Goal: Information Seeking & Learning: Learn about a topic

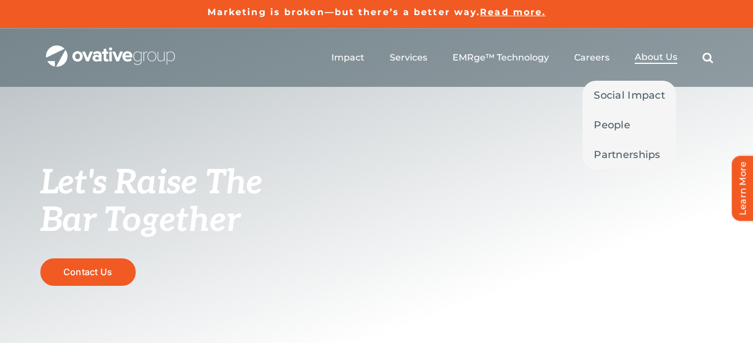
click at [369, 56] on span "About Us" at bounding box center [656, 57] width 43 height 11
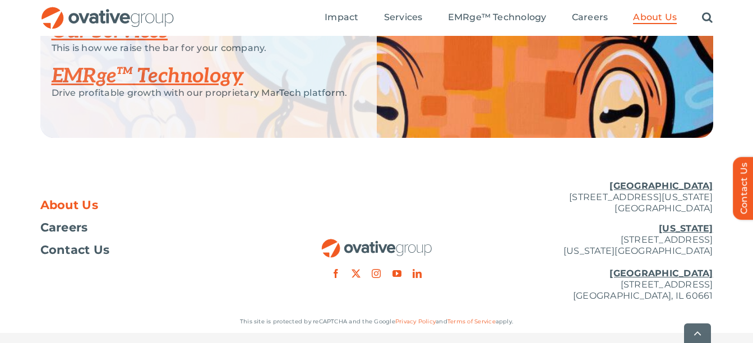
scroll to position [2543, 0]
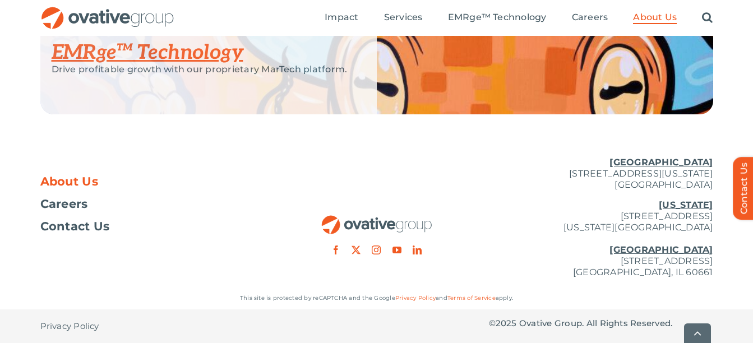
drag, startPoint x: 539, startPoint y: 175, endPoint x: 719, endPoint y: 189, distance: 180.1
click at [719, 189] on div "About Us Careers Contact Us Minneapolis 729 Washington Avenue N, Suite 1000 Min…" at bounding box center [376, 217] width 753 height 139
copy p "729 Washington Avenue N, Suite 1000 Minneapolis, MN 55401"
click at [71, 208] on span "Careers" at bounding box center [64, 204] width 48 height 11
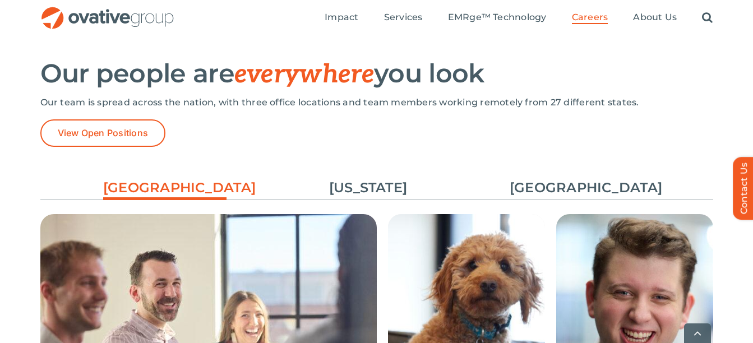
scroll to position [1653, 0]
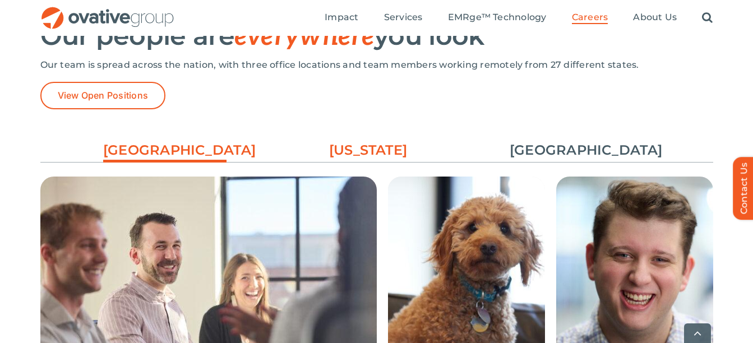
click at [339, 141] on link "[US_STATE]" at bounding box center [368, 150] width 123 height 19
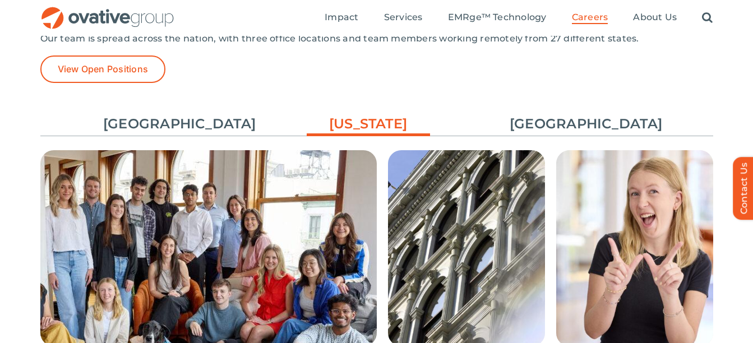
scroll to position [1678, 0]
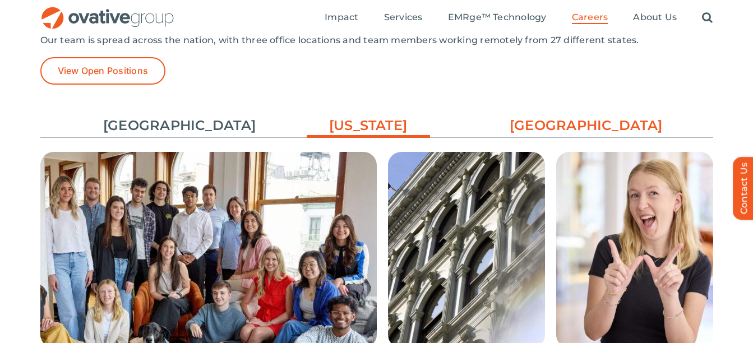
click at [567, 126] on link "[GEOGRAPHIC_DATA]" at bounding box center [571, 125] width 123 height 19
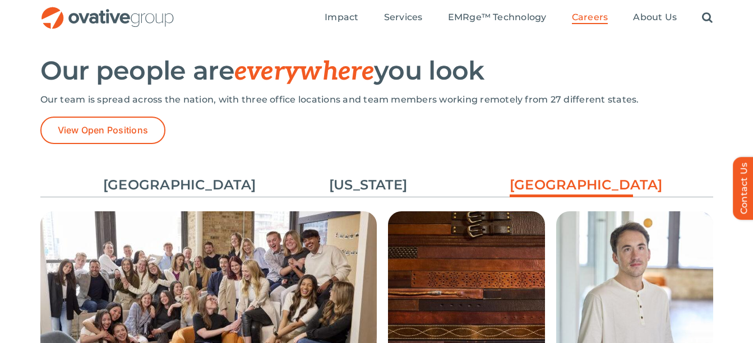
scroll to position [1620, 0]
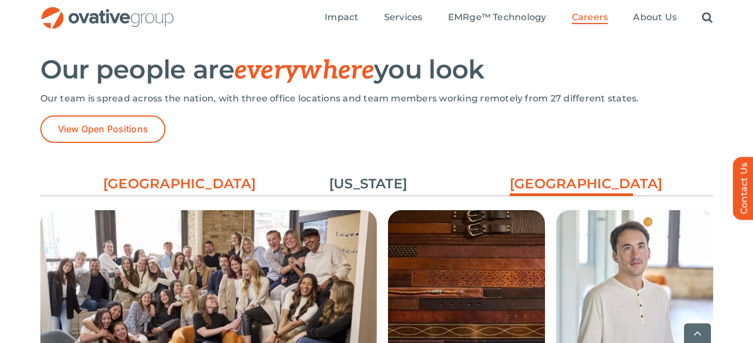
click at [139, 190] on link "[GEOGRAPHIC_DATA]" at bounding box center [164, 183] width 123 height 19
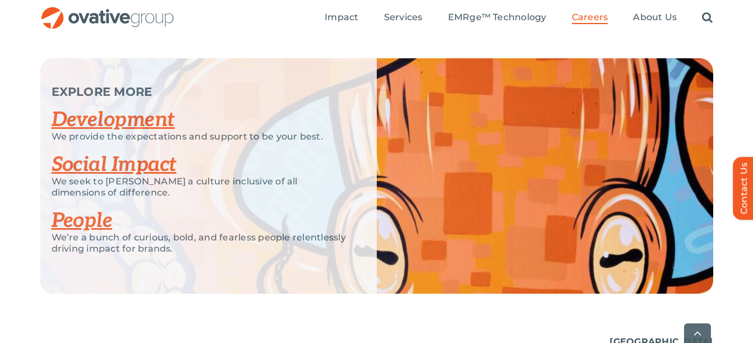
scroll to position [2170, 0]
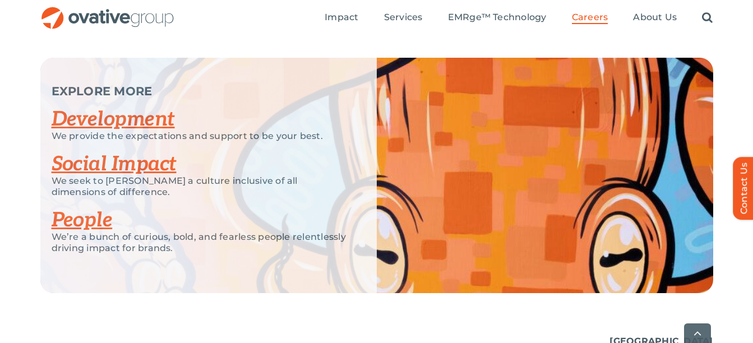
click at [85, 227] on link "People" at bounding box center [82, 220] width 61 height 25
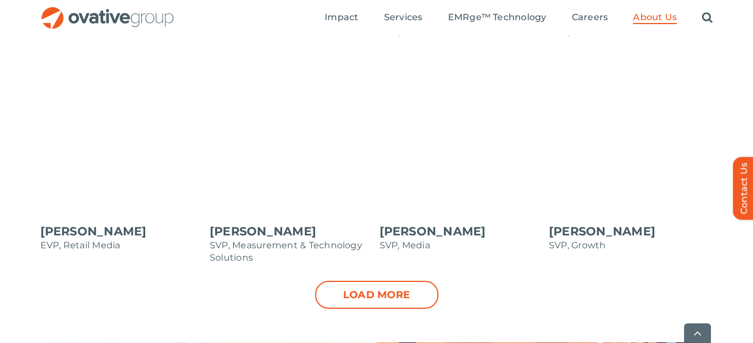
scroll to position [1179, 0]
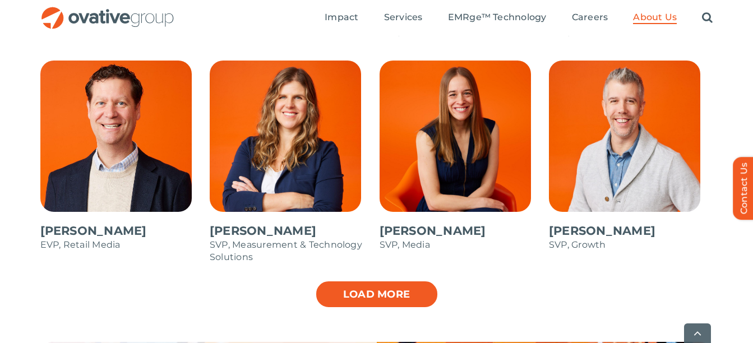
click at [366, 300] on link "Load more" at bounding box center [376, 294] width 123 height 28
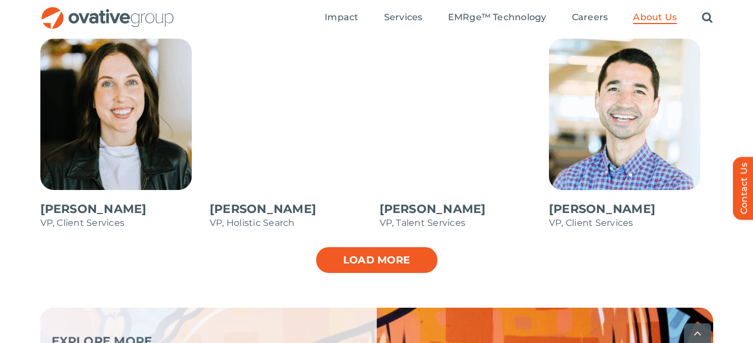
scroll to position [1653, 0]
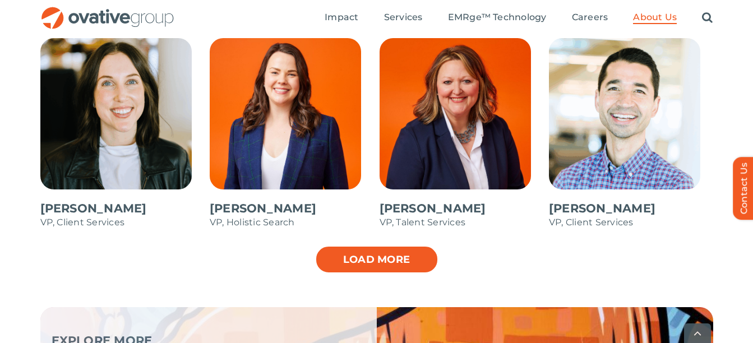
click at [366, 265] on link "Load more" at bounding box center [376, 260] width 123 height 28
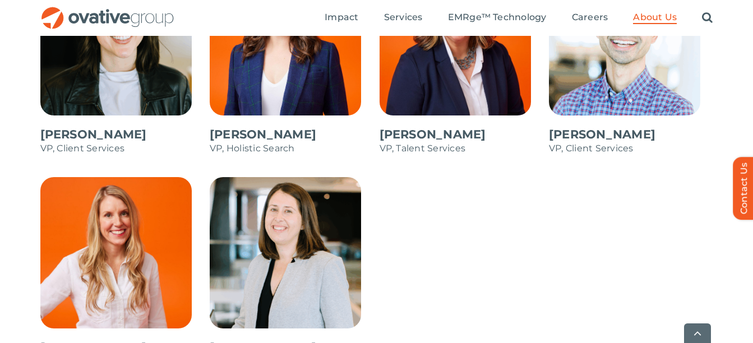
scroll to position [1723, 0]
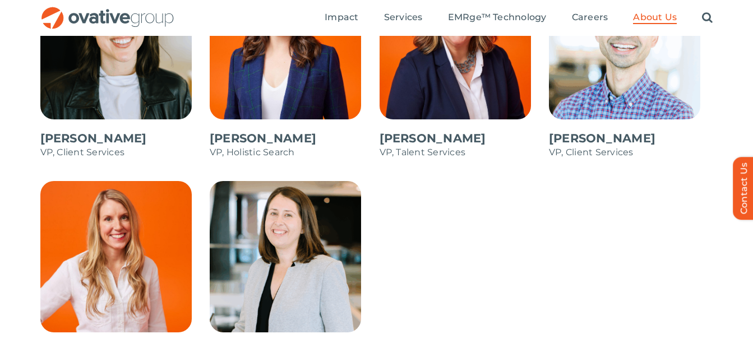
click at [406, 137] on span at bounding box center [462, 69] width 164 height 202
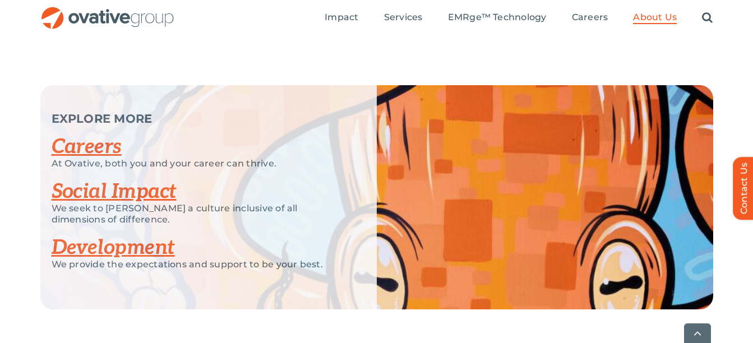
scroll to position [2060, 0]
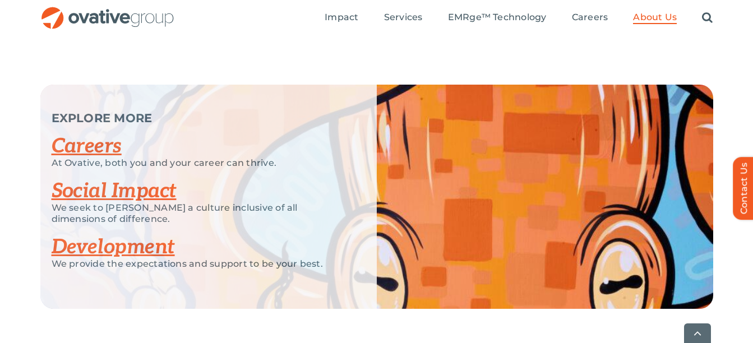
click at [108, 193] on link "Social Impact" at bounding box center [114, 191] width 125 height 25
click at [94, 144] on link "Careers" at bounding box center [87, 146] width 70 height 25
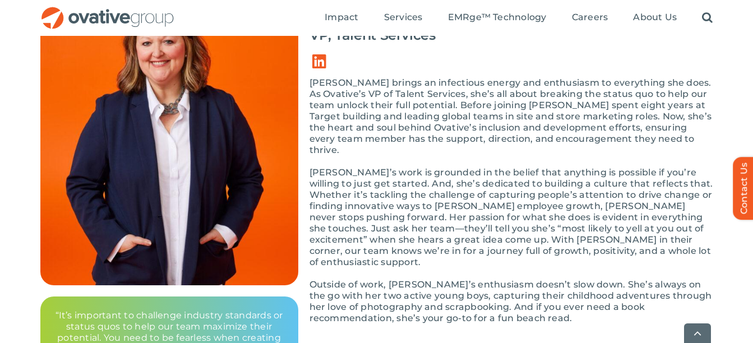
scroll to position [149, 0]
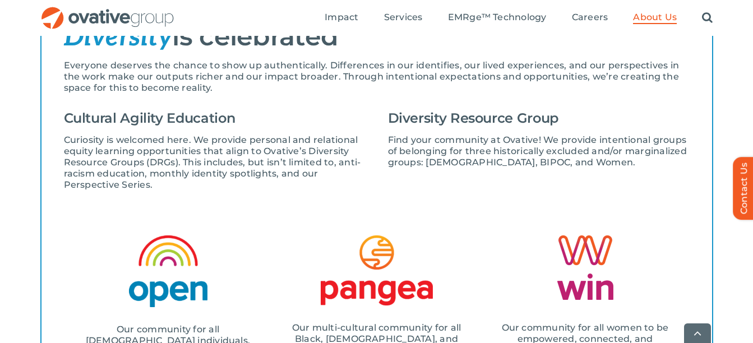
scroll to position [1359, 0]
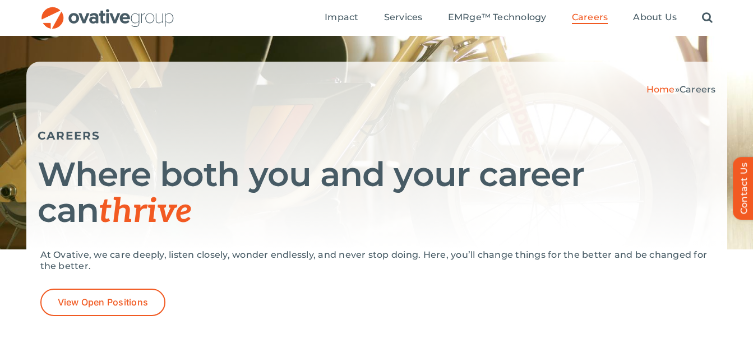
scroll to position [47, 0]
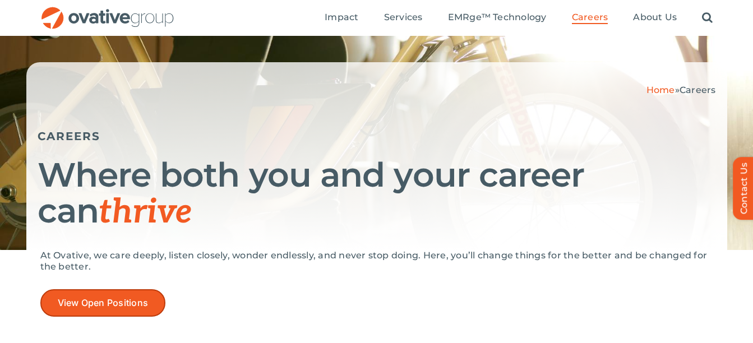
click at [105, 302] on span "View Open Positions" at bounding box center [103, 303] width 91 height 11
